Goal: Task Accomplishment & Management: Manage account settings

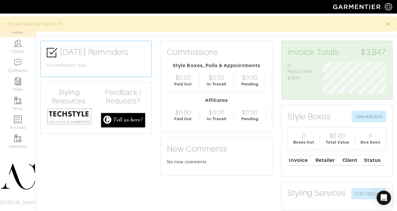
scroll to position [32, 72]
click at [18, 118] on img at bounding box center [18, 120] width 8 height 8
select select
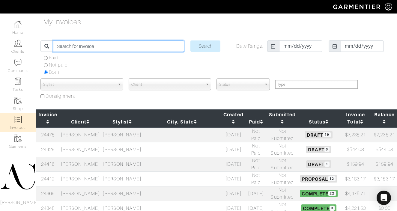
click at [83, 50] on input "search" at bounding box center [118, 46] width 131 height 11
type input "angela"
click at [191, 41] on input "Search" at bounding box center [206, 46] width 30 height 11
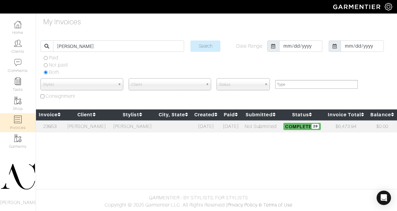
select select
click at [128, 125] on td "[PERSON_NAME]" at bounding box center [133, 126] width 46 height 12
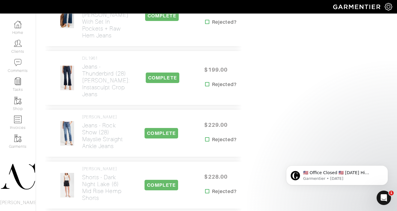
scroll to position [904, 0]
